Goal: Task Accomplishment & Management: Manage account settings

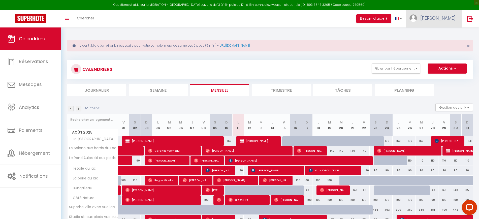
click at [440, 24] on link "[PERSON_NAME]" at bounding box center [434, 19] width 56 height 18
click at [444, 35] on link "Paramètres" at bounding box center [441, 35] width 37 height 9
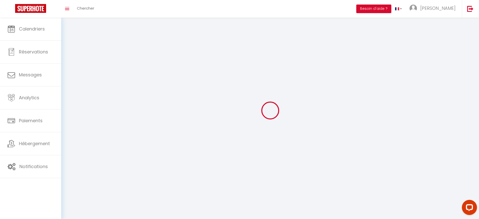
select select "28"
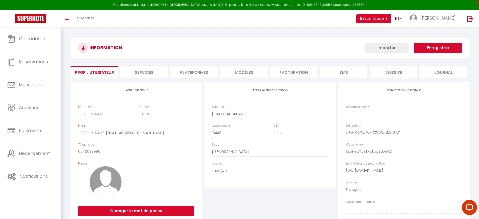
type input "izFyN8NYRdIWHtZZLWwpMqGAT"
type input "0rbHeaYpeTXisUxiyZtkAALSj"
type input "[URL][DOMAIN_NAME]"
select select "fr"
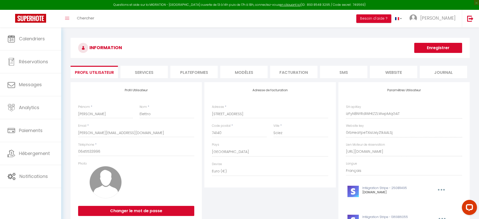
click at [185, 71] on li "Plateformes" at bounding box center [193, 72] width 47 height 12
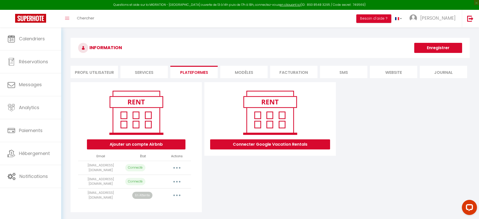
click at [174, 193] on button "button" at bounding box center [177, 195] width 14 height 8
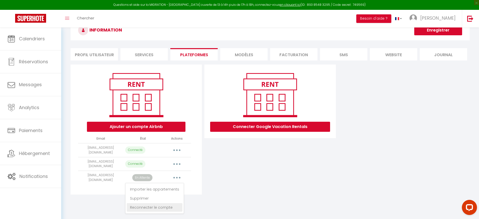
scroll to position [27, 0]
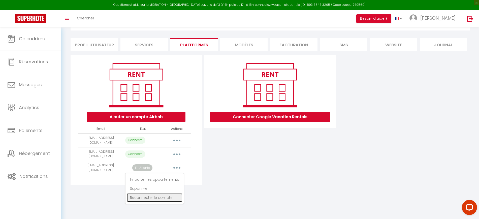
click at [169, 196] on link "Reconnecter le compte" at bounding box center [155, 197] width 56 height 9
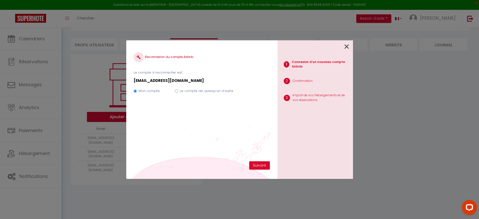
click at [348, 46] on icon at bounding box center [346, 47] width 5 height 8
